Goal: Information Seeking & Learning: Understand process/instructions

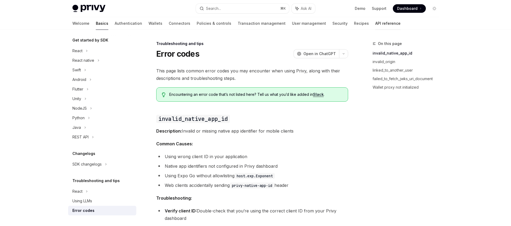
click at [375, 23] on link "API reference" at bounding box center [387, 23] width 25 height 13
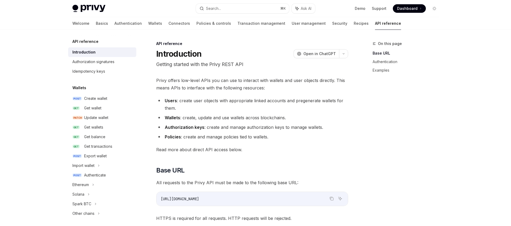
click at [259, 25] on div "Welcome Basics Authentication Wallets Connectors Policies & controls Transactio…" at bounding box center [236, 23] width 329 height 13
click at [292, 25] on link "User management" at bounding box center [309, 23] width 34 height 13
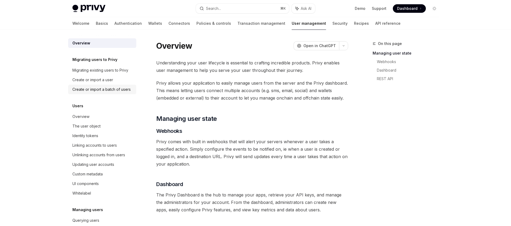
click at [113, 91] on div "Create or import a batch of users" at bounding box center [101, 89] width 58 height 6
type textarea "*"
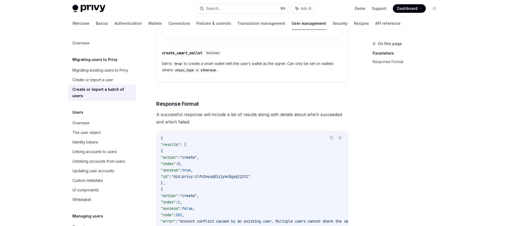
scroll to position [632, 0]
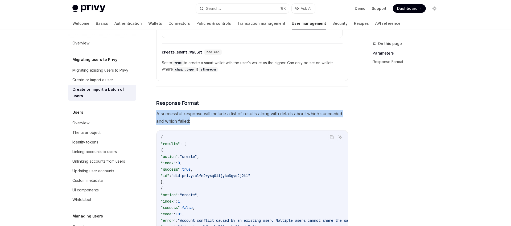
drag, startPoint x: 199, startPoint y: 120, endPoint x: 152, endPoint y: 113, distance: 47.1
click at [152, 113] on div "Migrating users to Privy Create or import a batch of users OpenAI Open in ChatG…" at bounding box center [202, 12] width 294 height 1209
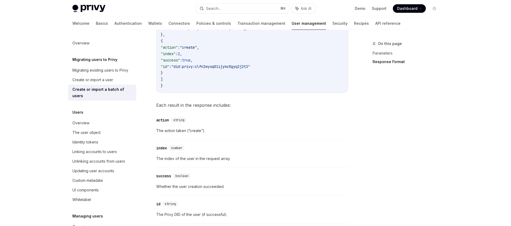
scroll to position [831, 0]
click at [184, 109] on span "Each result in the response includes:" at bounding box center [252, 105] width 192 height 7
click at [188, 109] on span "Each result in the response includes:" at bounding box center [252, 105] width 192 height 7
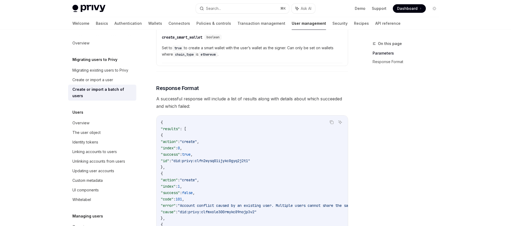
scroll to position [635, 0]
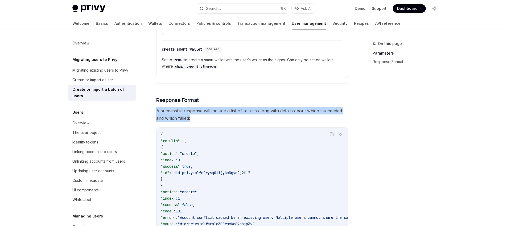
drag, startPoint x: 156, startPoint y: 110, endPoint x: 210, endPoint y: 122, distance: 55.4
click at [210, 122] on span "A successful response will include a list of results along with details about w…" at bounding box center [252, 114] width 192 height 15
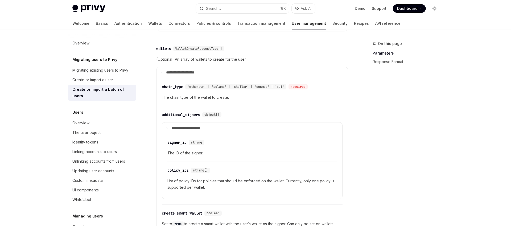
scroll to position [471, 0]
drag, startPoint x: 175, startPoint y: 60, endPoint x: 256, endPoint y: 59, distance: 80.9
click at [256, 59] on span "(Optional) An array of wallets to create for the user." at bounding box center [252, 60] width 192 height 6
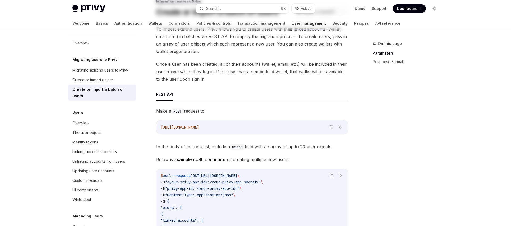
scroll to position [0, 0]
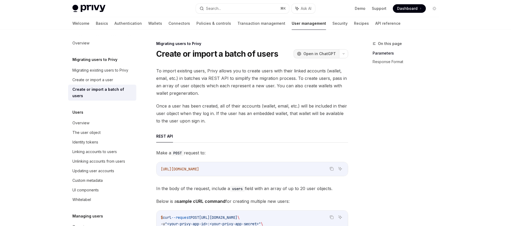
click at [311, 57] on button "OpenAI Open in ChatGPT" at bounding box center [316, 53] width 46 height 9
